Goal: Information Seeking & Learning: Compare options

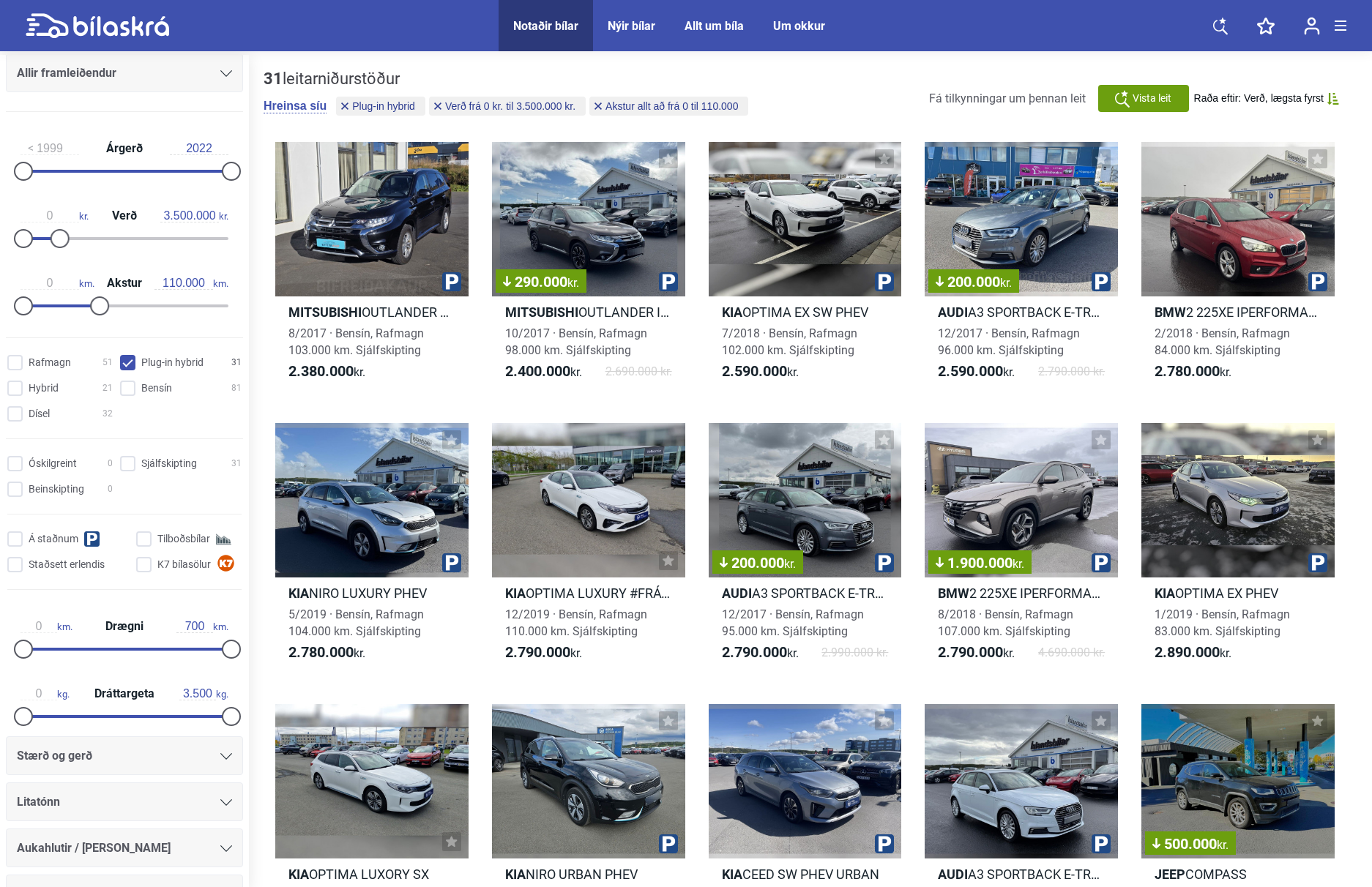
scroll to position [193, 0]
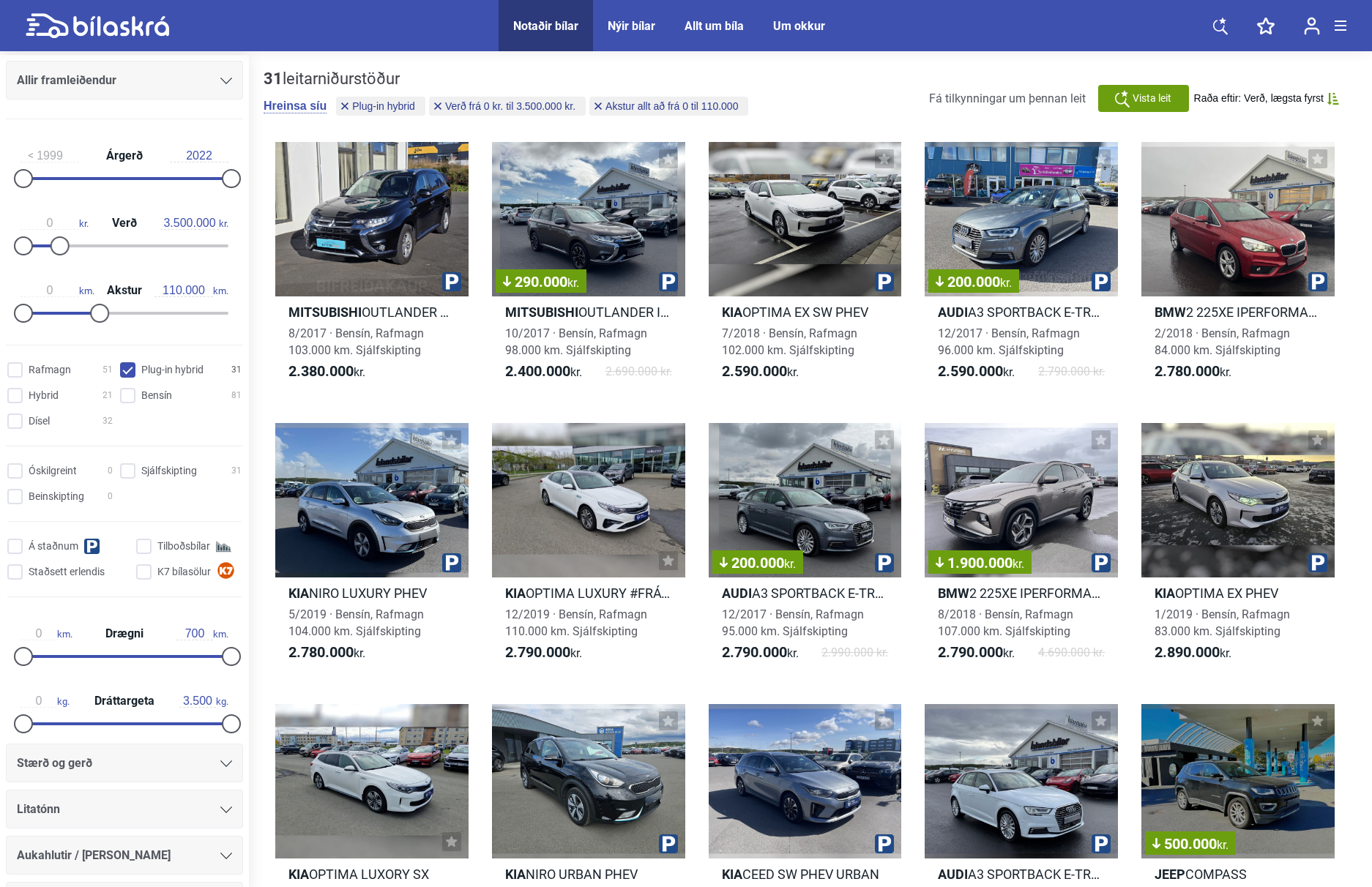
click at [130, 369] on hybrid "Plug-in hybrid 31" at bounding box center [183, 370] width 122 height 15
checkbox hybrid "false"
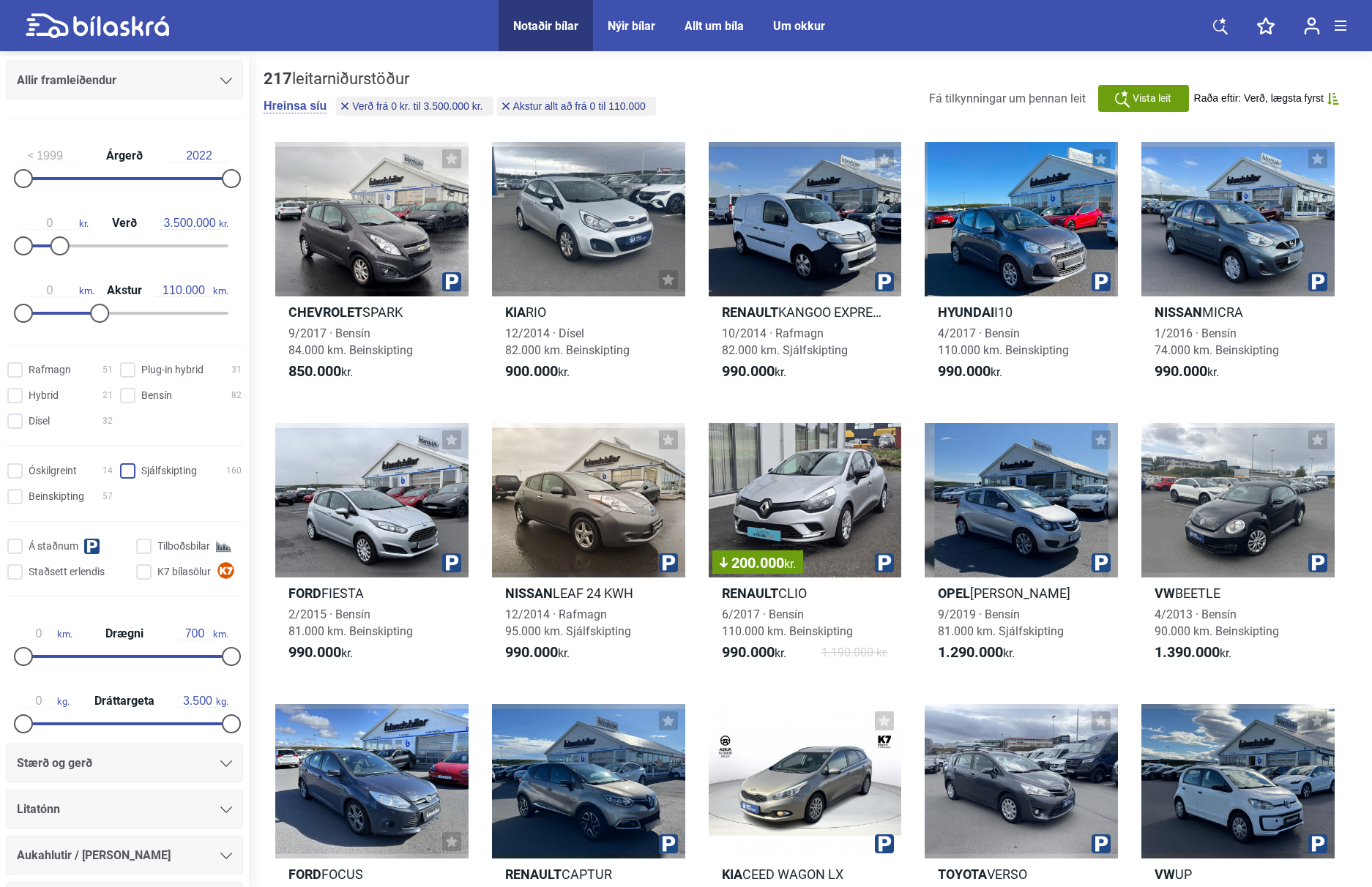
click at [122, 473] on input "Sjálfskipting 160" at bounding box center [183, 471] width 122 height 15
checkbox input "true"
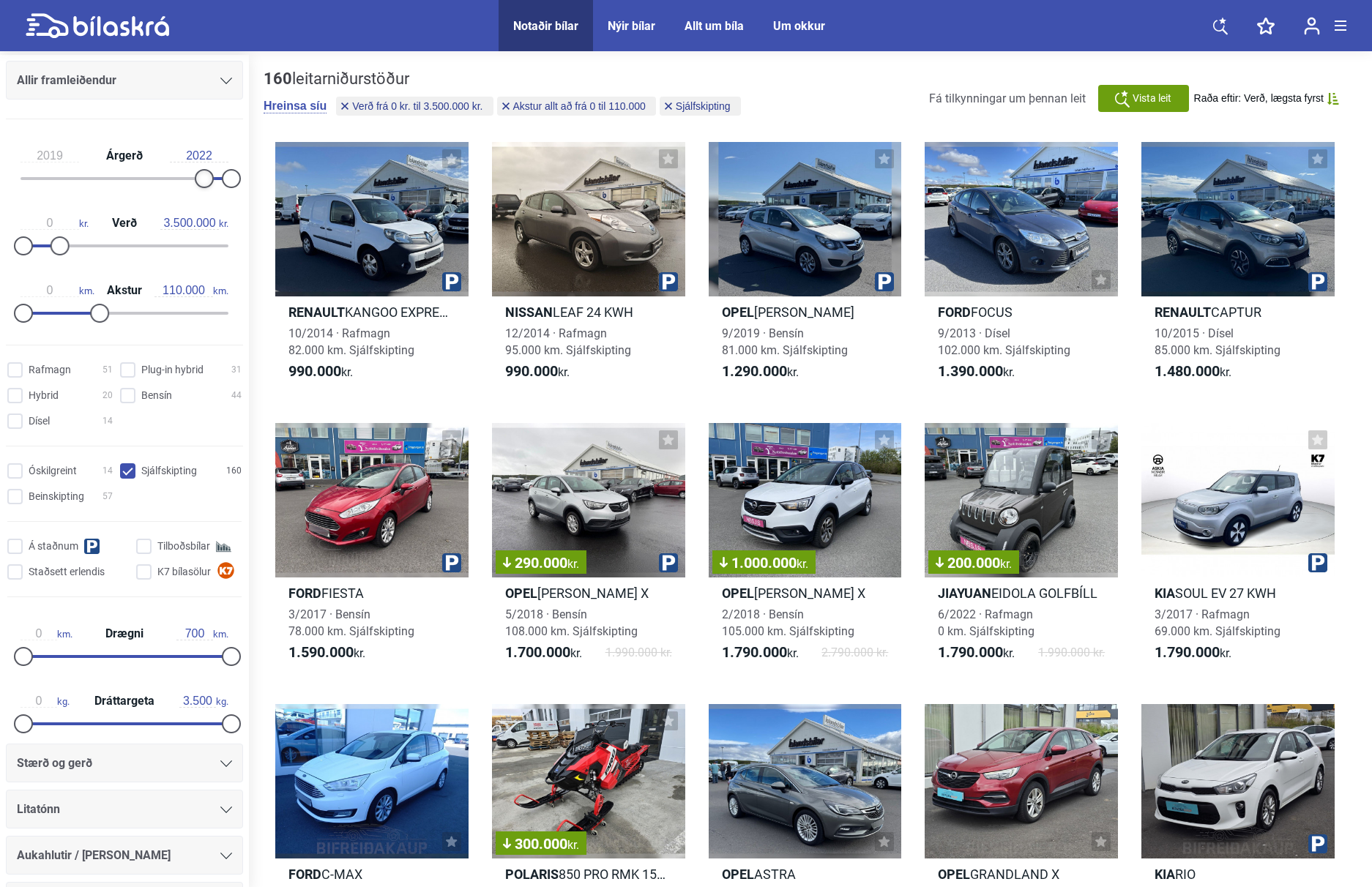
type input "2020"
drag, startPoint x: 20, startPoint y: 177, endPoint x: 204, endPoint y: 176, distance: 184.0
click at [204, 176] on div at bounding box center [213, 179] width 19 height 19
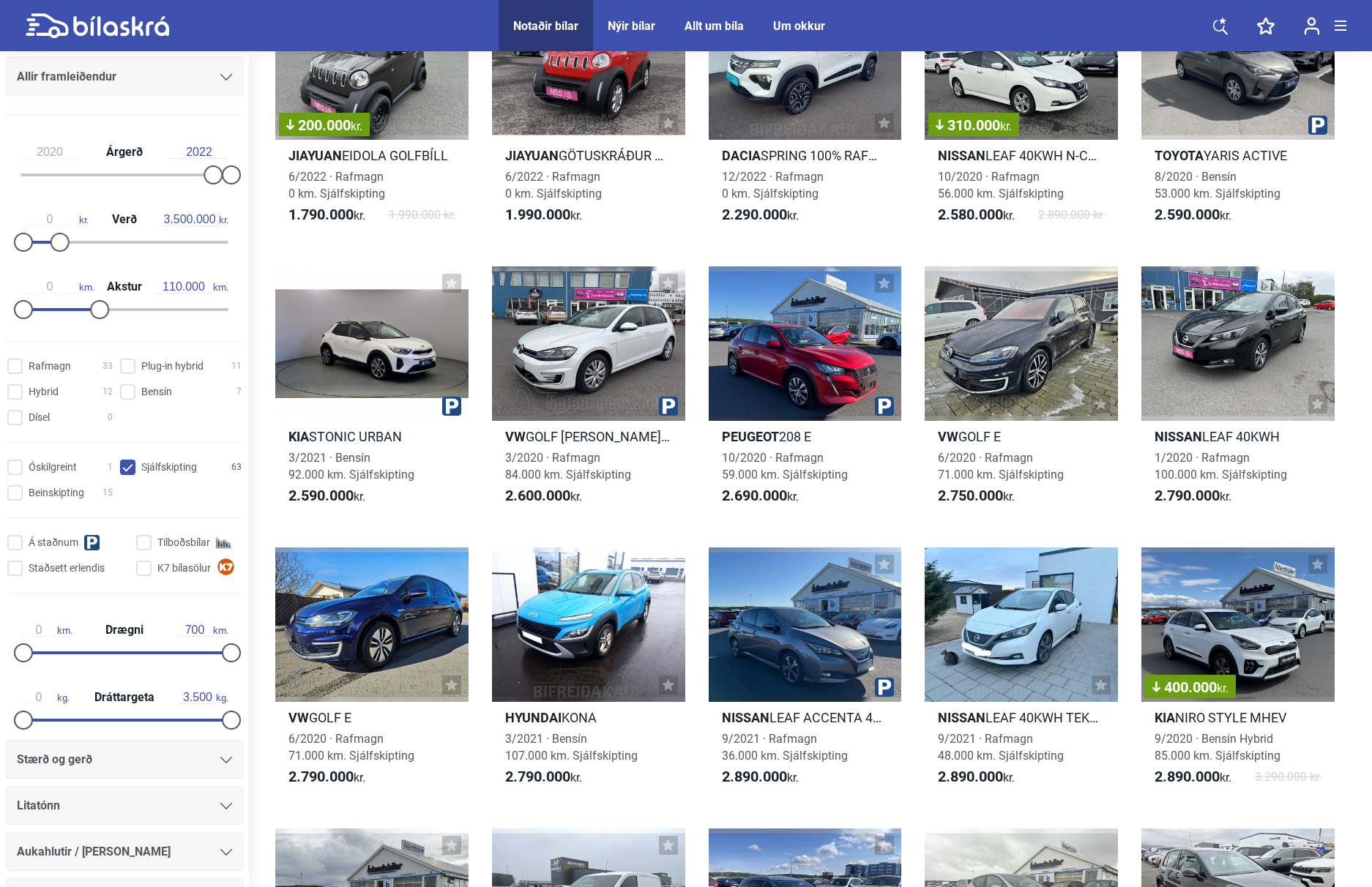
scroll to position [196, 0]
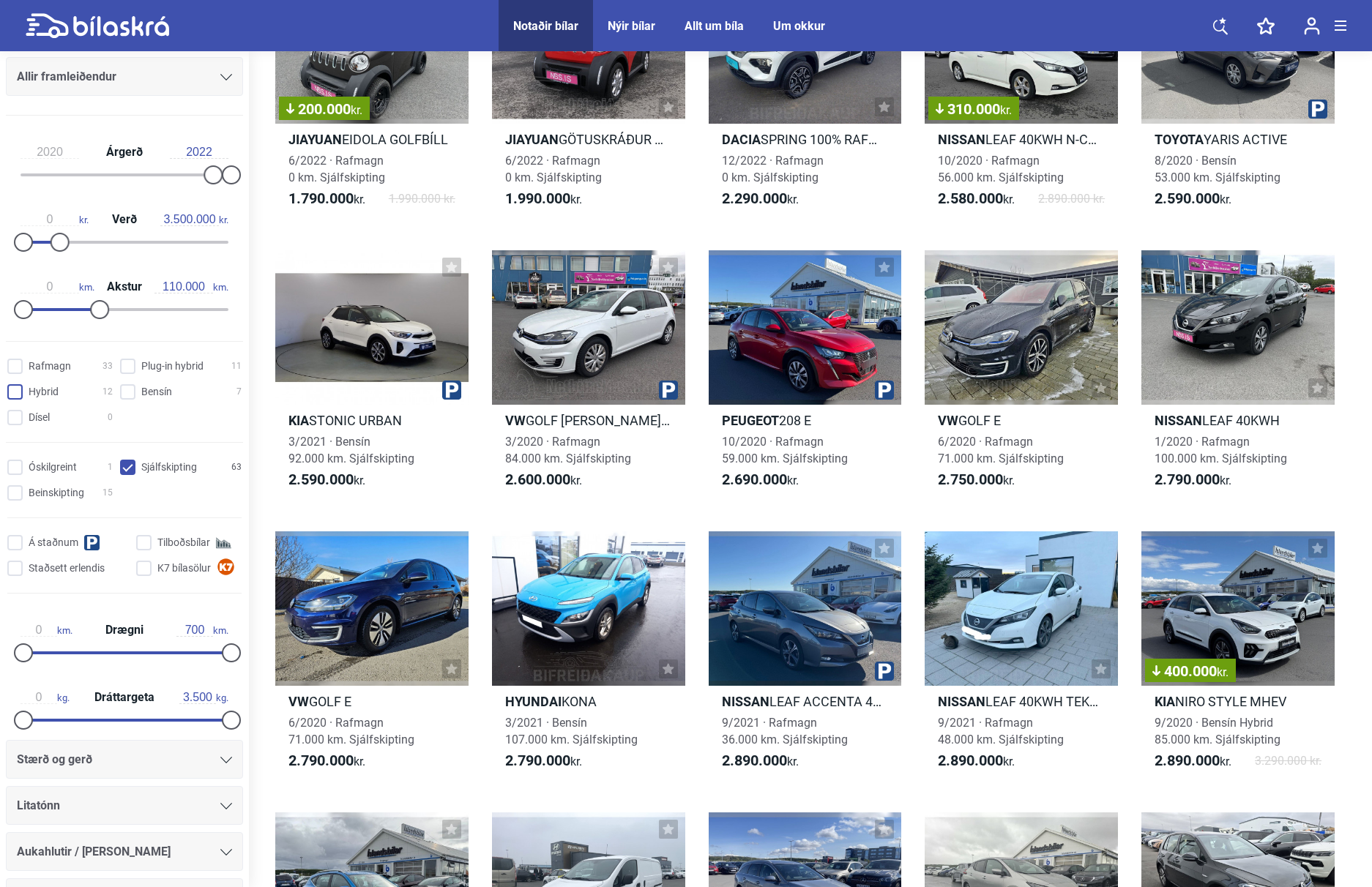
click at [17, 392] on input "Hybrid 12" at bounding box center [62, 392] width 106 height 15
checkbox input "true"
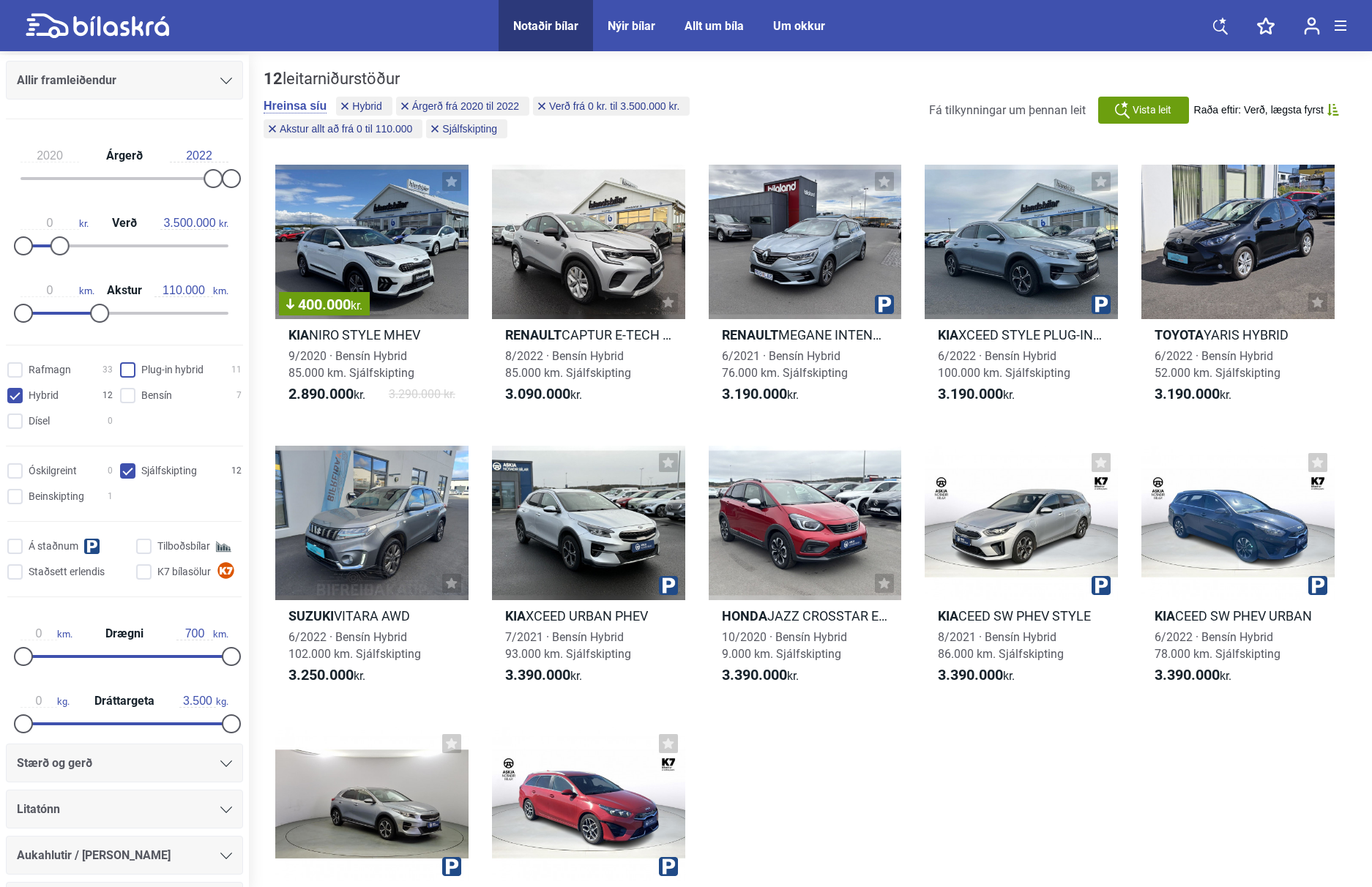
click at [127, 373] on hybrid "Plug-in hybrid 11" at bounding box center [183, 370] width 122 height 15
checkbox hybrid "true"
click at [126, 397] on input "Bensín 7" at bounding box center [183, 396] width 122 height 15
checkbox input "true"
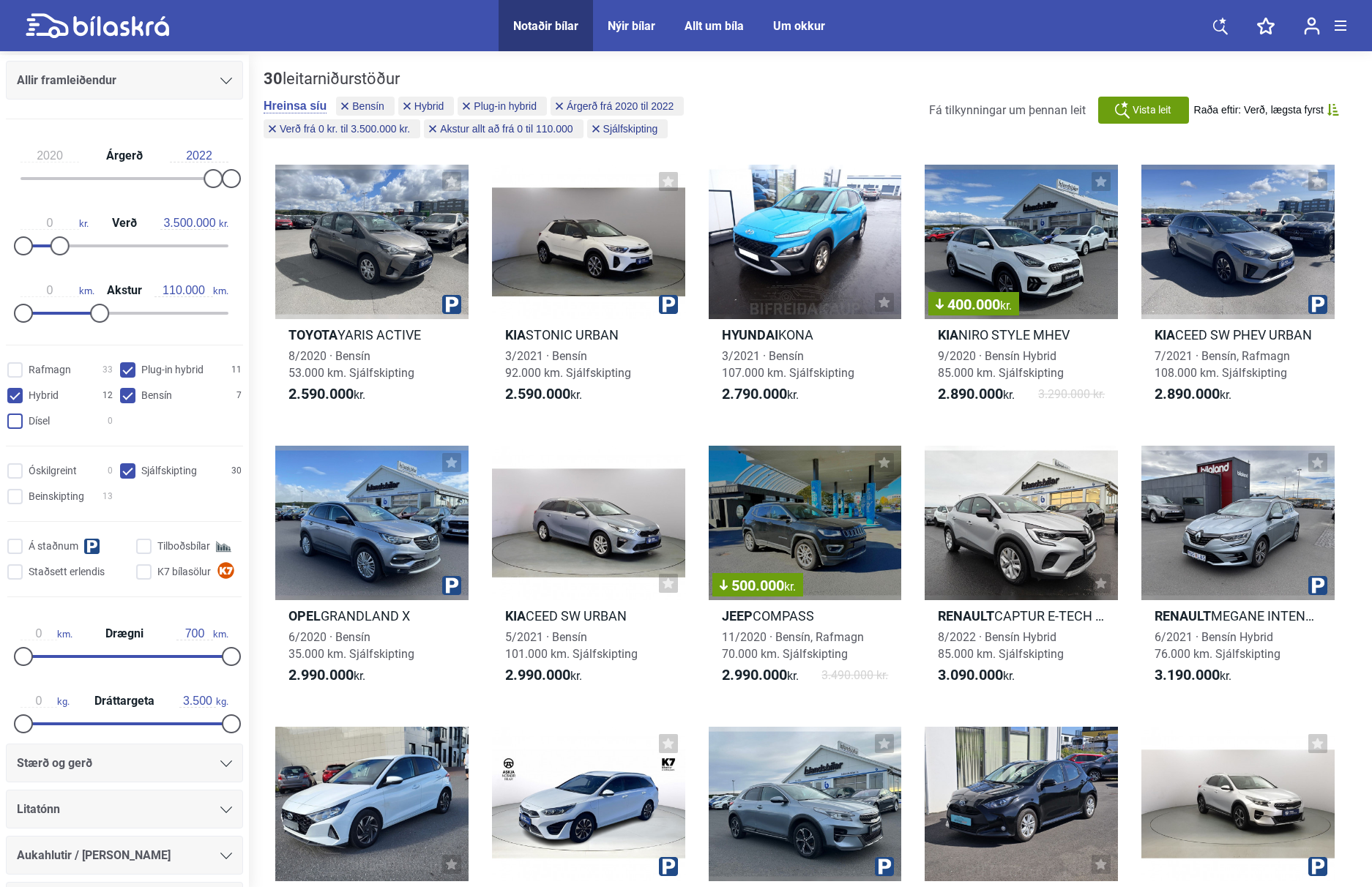
click at [13, 420] on input "Dísel 0" at bounding box center [62, 422] width 106 height 15
checkbox input "true"
type input "120.000"
click at [103, 315] on div at bounding box center [107, 313] width 19 height 19
